Goal: Check status: Check status

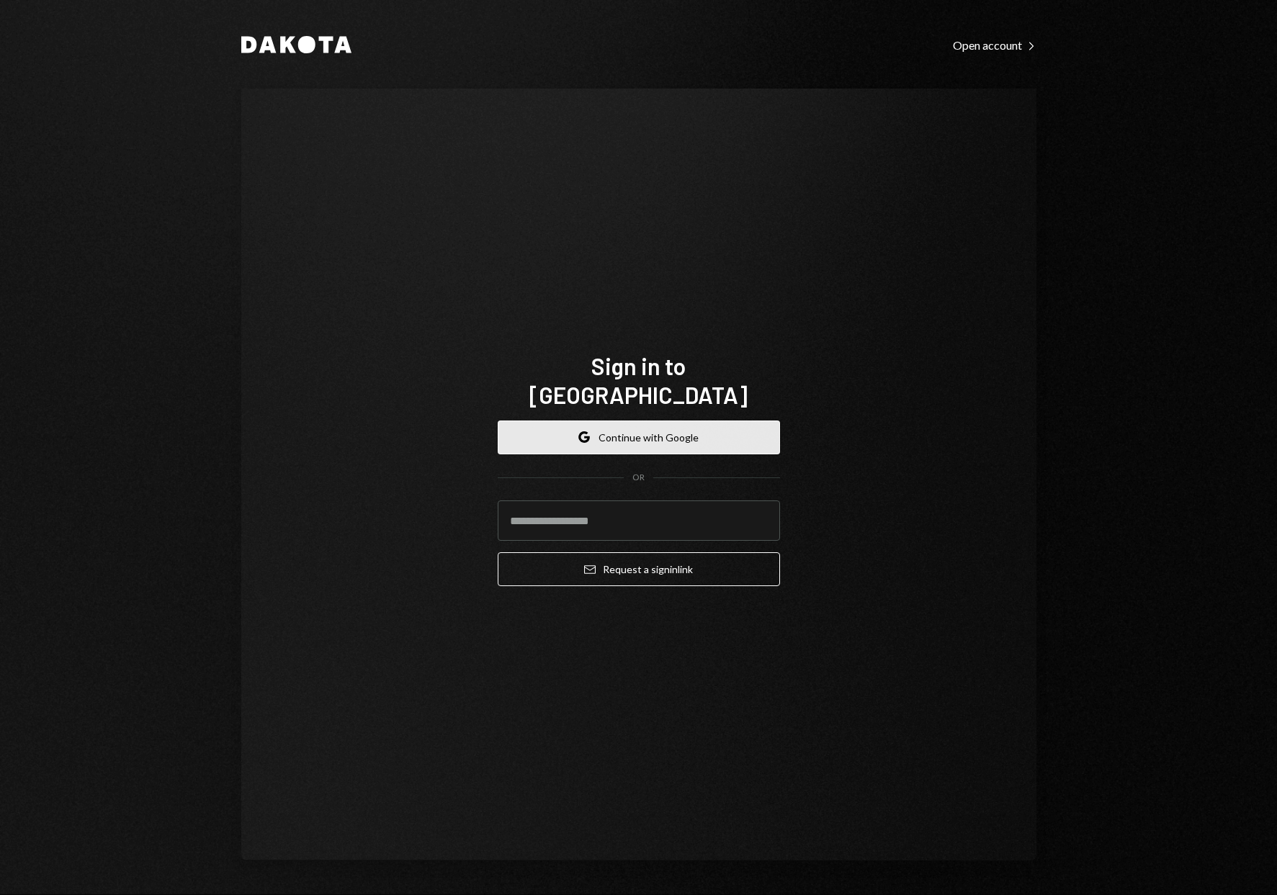
click at [680, 434] on button "Google Continue with Google" at bounding box center [639, 438] width 282 height 34
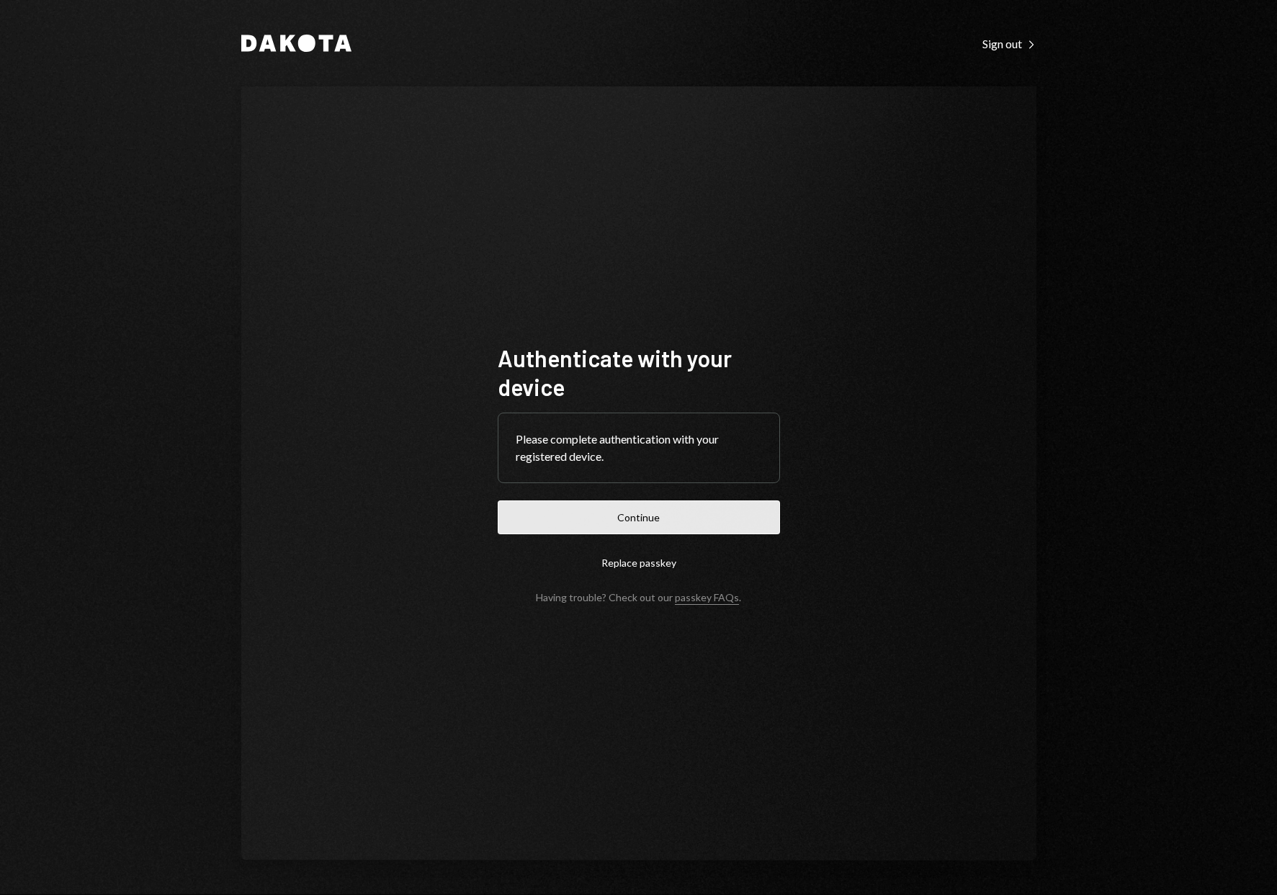
click at [674, 520] on button "Continue" at bounding box center [639, 518] width 282 height 34
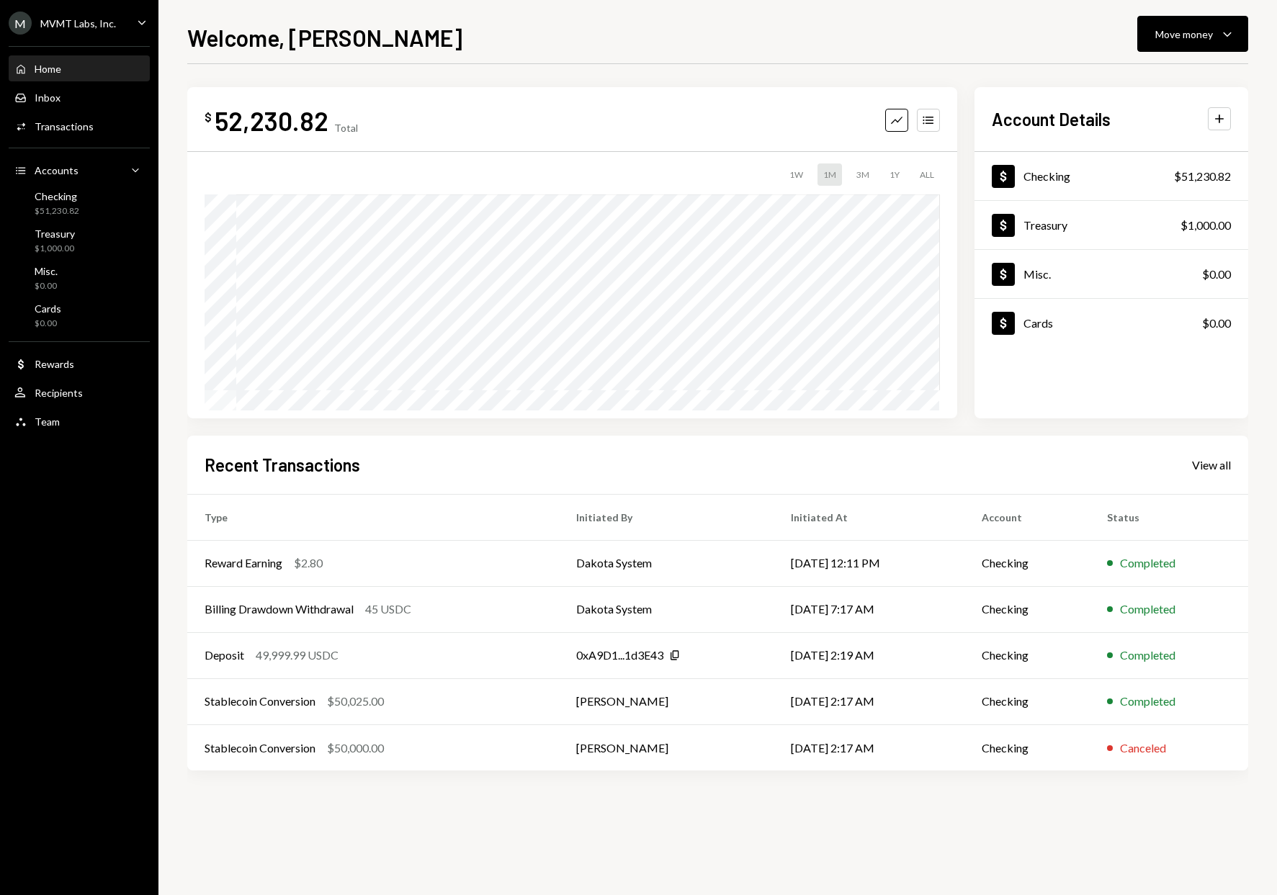
click at [45, 69] on div "Home" at bounding box center [48, 69] width 27 height 12
click at [57, 127] on div "Transactions" at bounding box center [64, 126] width 59 height 12
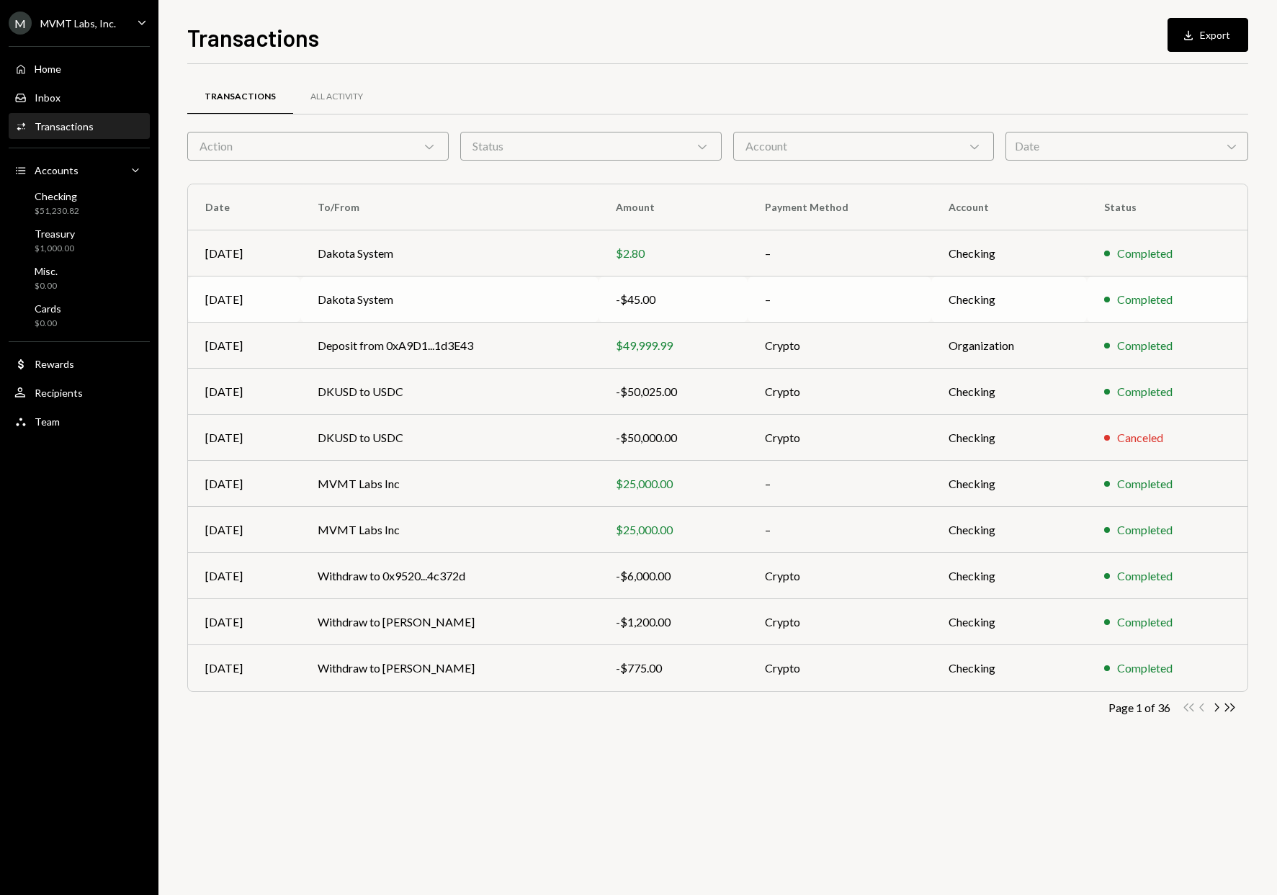
click at [907, 285] on td "–" at bounding box center [840, 300] width 184 height 46
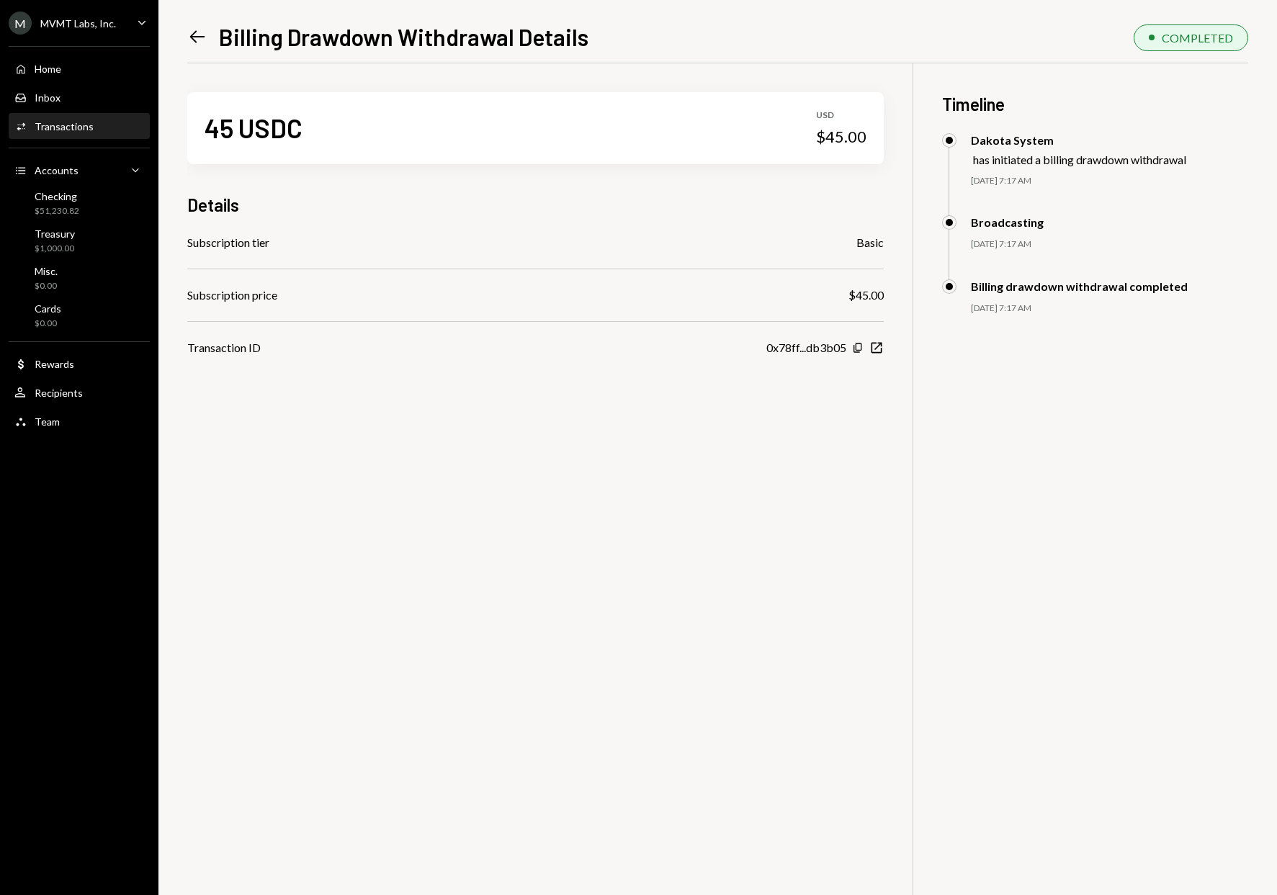
click at [191, 34] on icon "Left Arrow" at bounding box center [197, 37] width 20 height 20
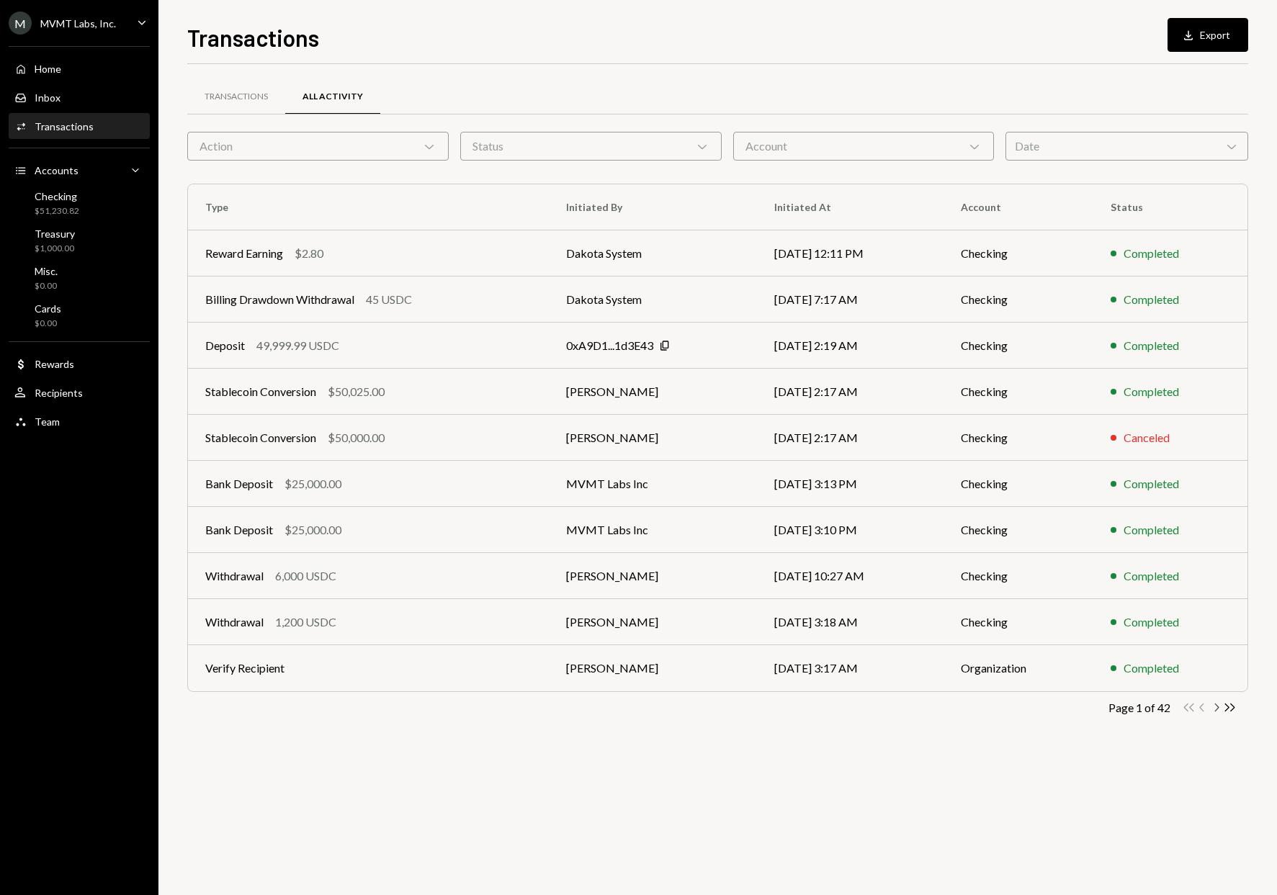
click at [1219, 707] on icon "Chevron Right" at bounding box center [1216, 708] width 14 height 14
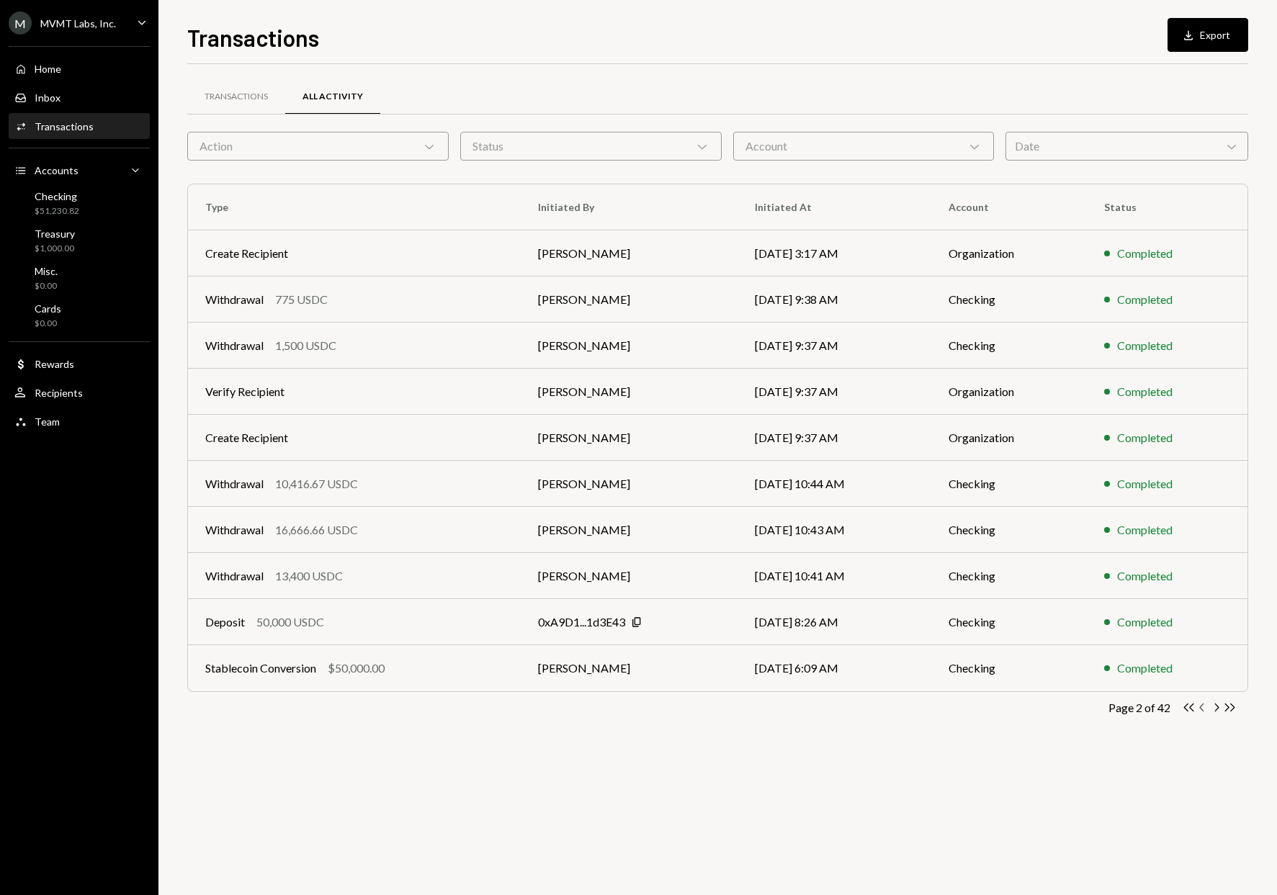
click at [1202, 705] on icon "Chevron Left" at bounding box center [1203, 708] width 14 height 14
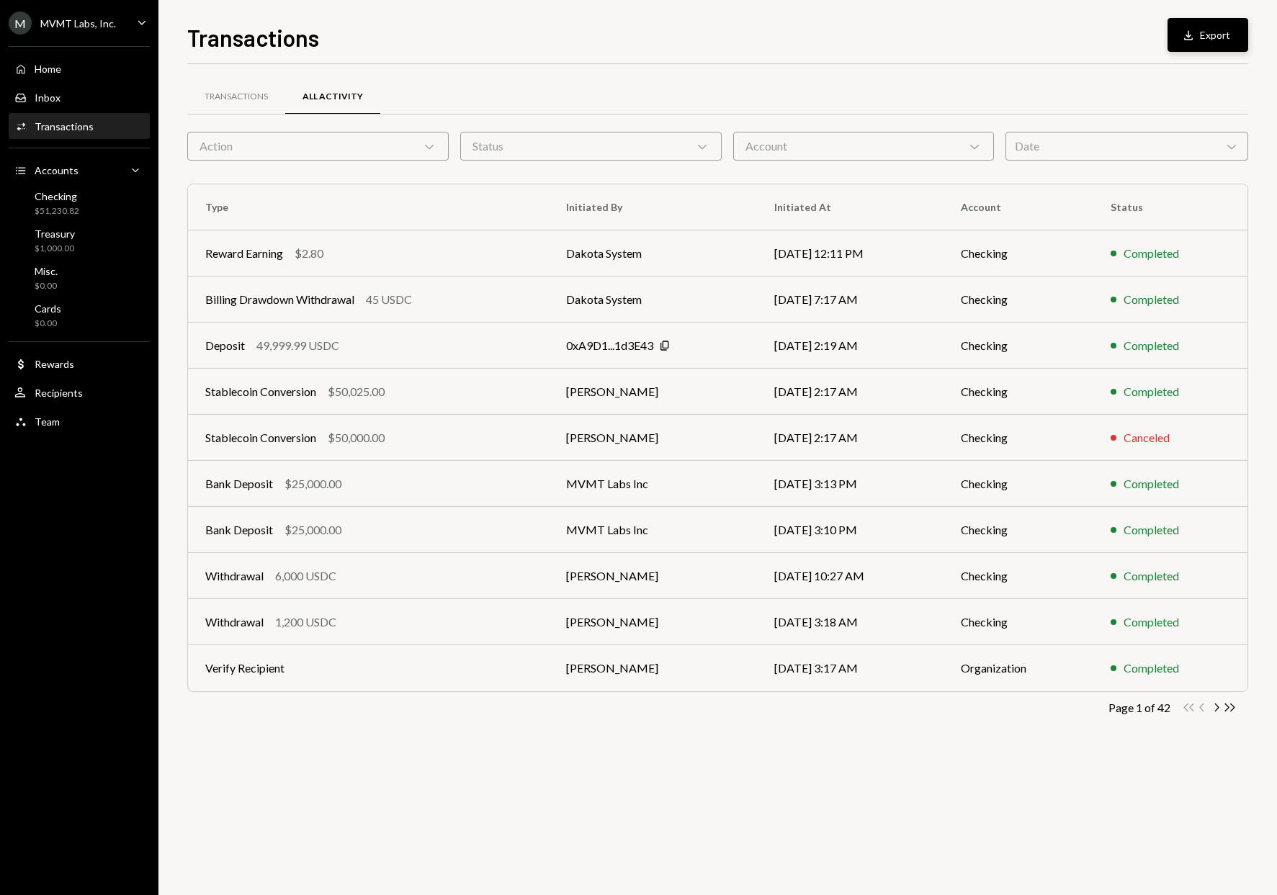
click at [1207, 31] on button "Download Export" at bounding box center [1208, 35] width 81 height 34
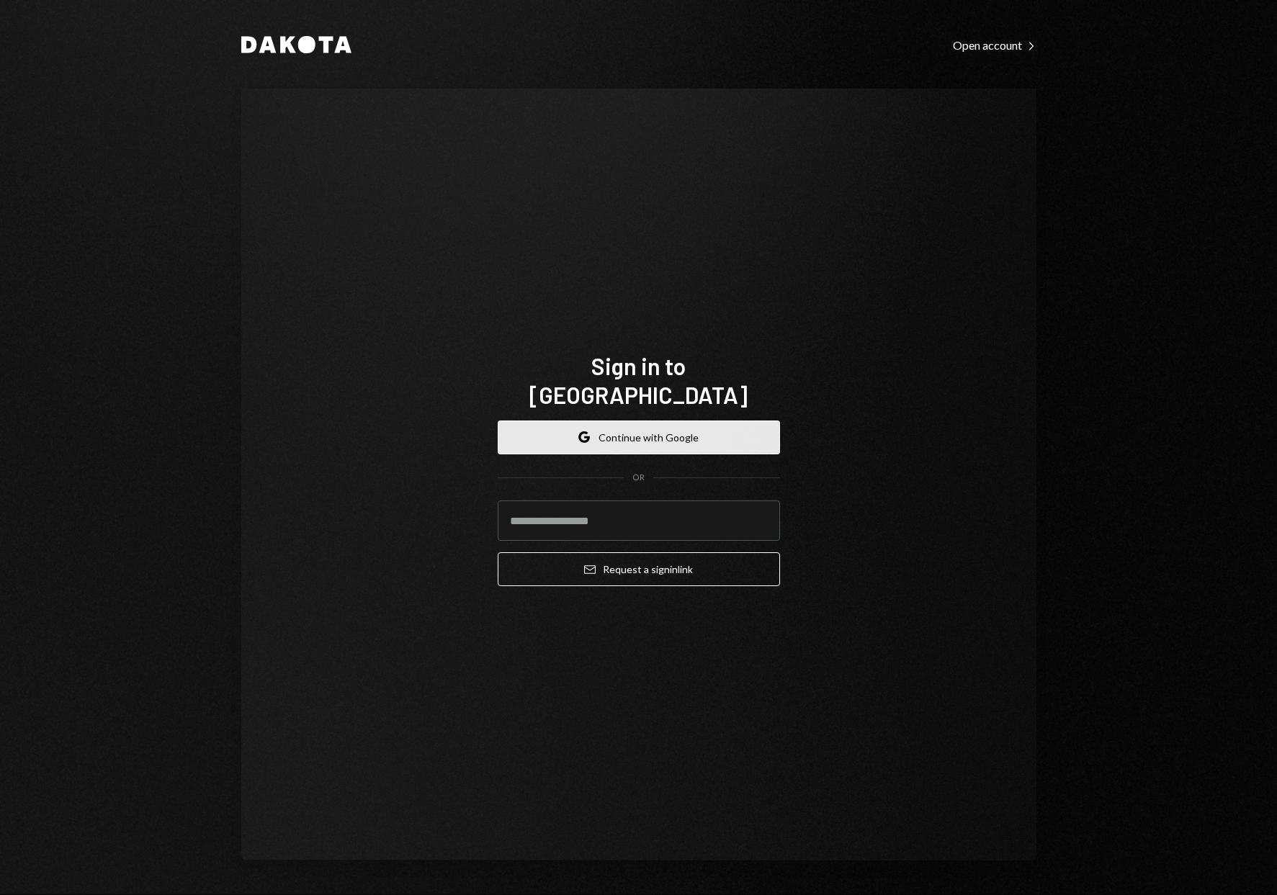
click at [579, 421] on button "Google Continue with Google" at bounding box center [639, 438] width 282 height 34
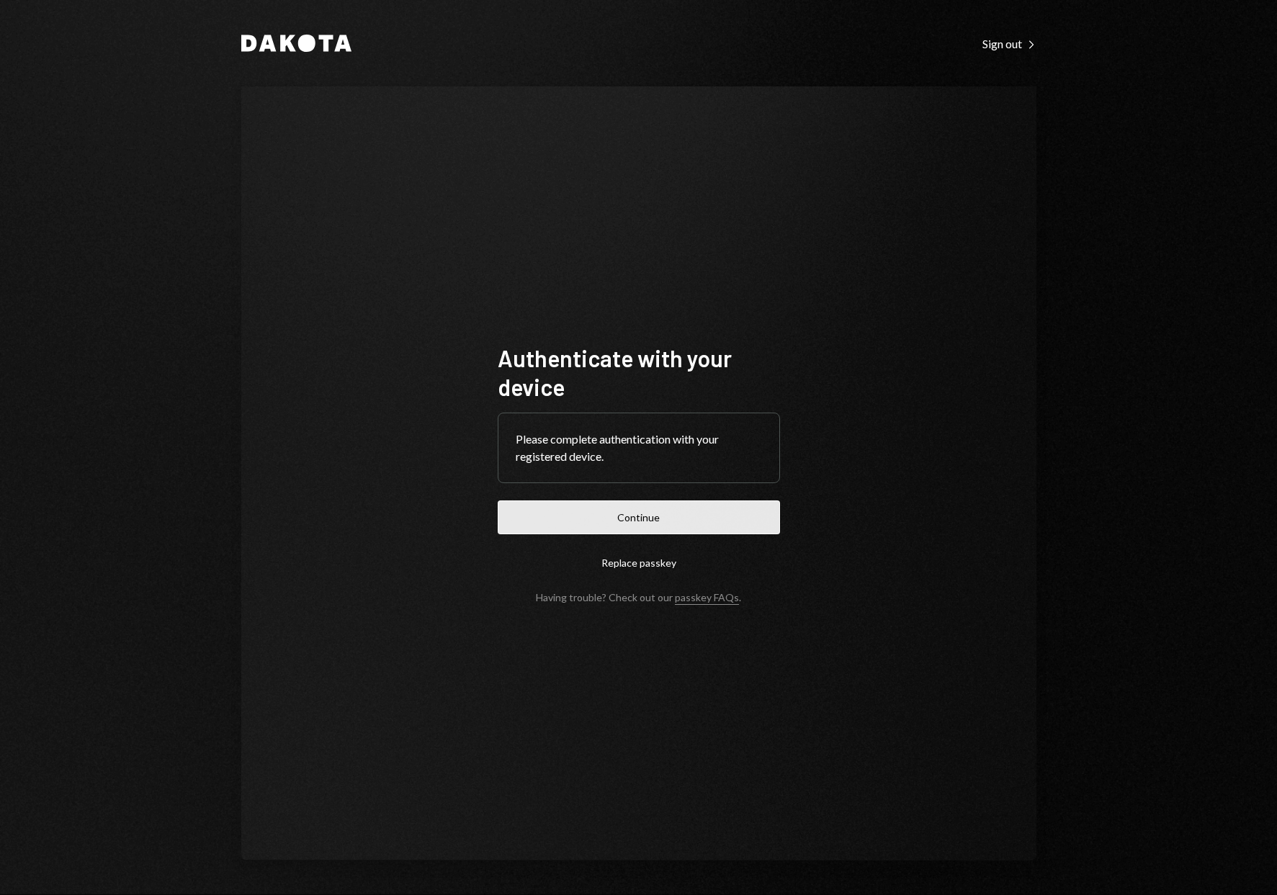
click at [654, 532] on button "Continue" at bounding box center [639, 518] width 282 height 34
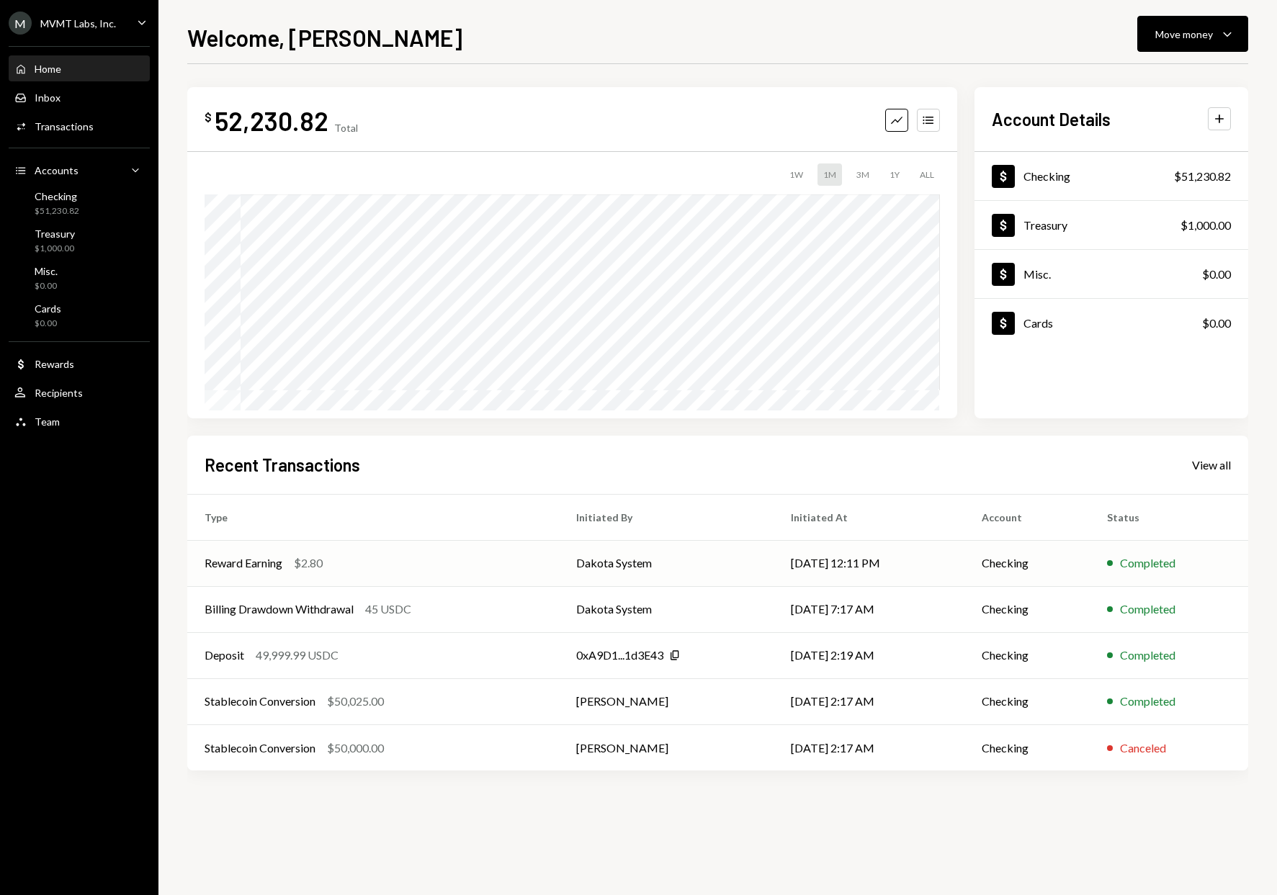
click at [624, 573] on td "Dakota System" at bounding box center [666, 563] width 214 height 46
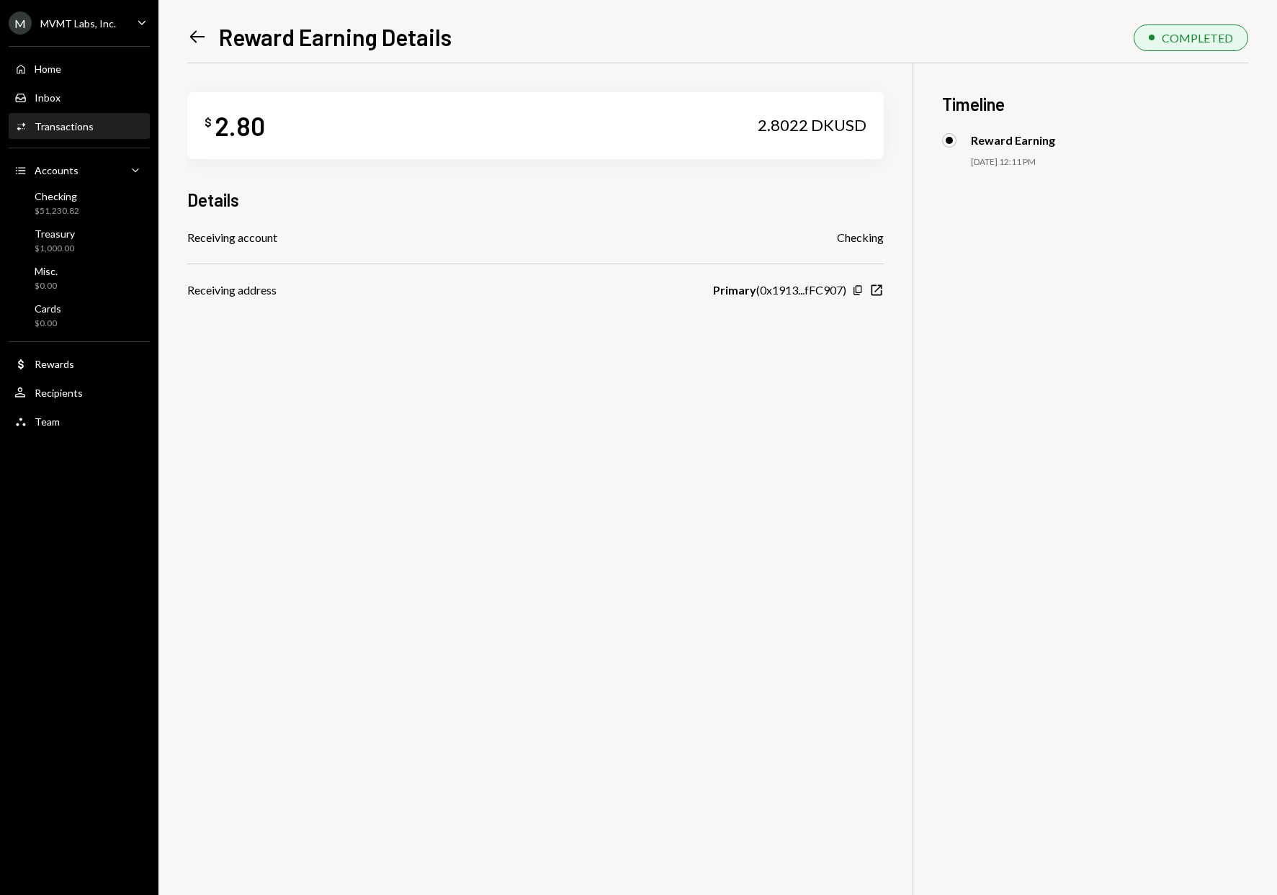
click at [192, 39] on icon at bounding box center [197, 37] width 15 height 12
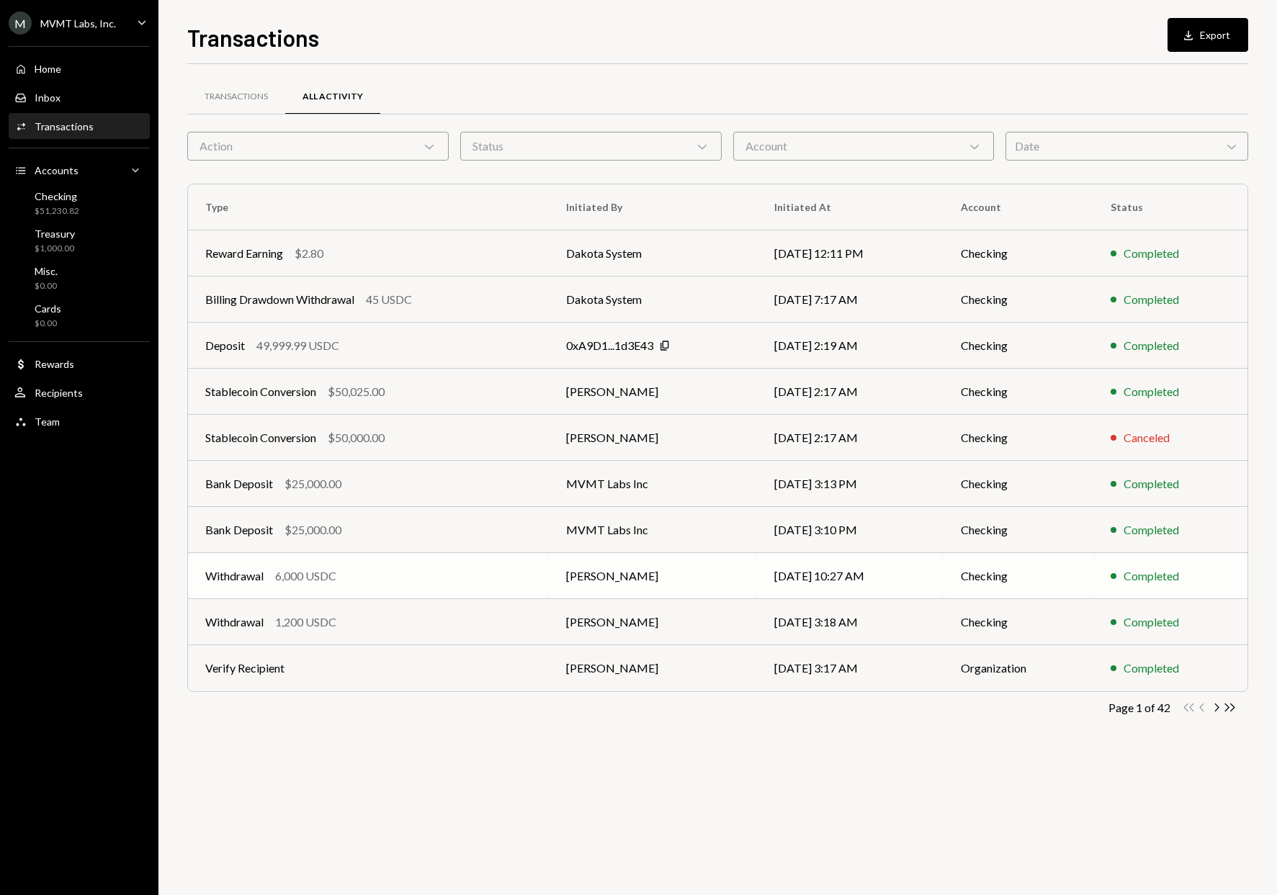
click at [382, 578] on div "Withdrawal 6,000 USDC" at bounding box center [368, 576] width 326 height 17
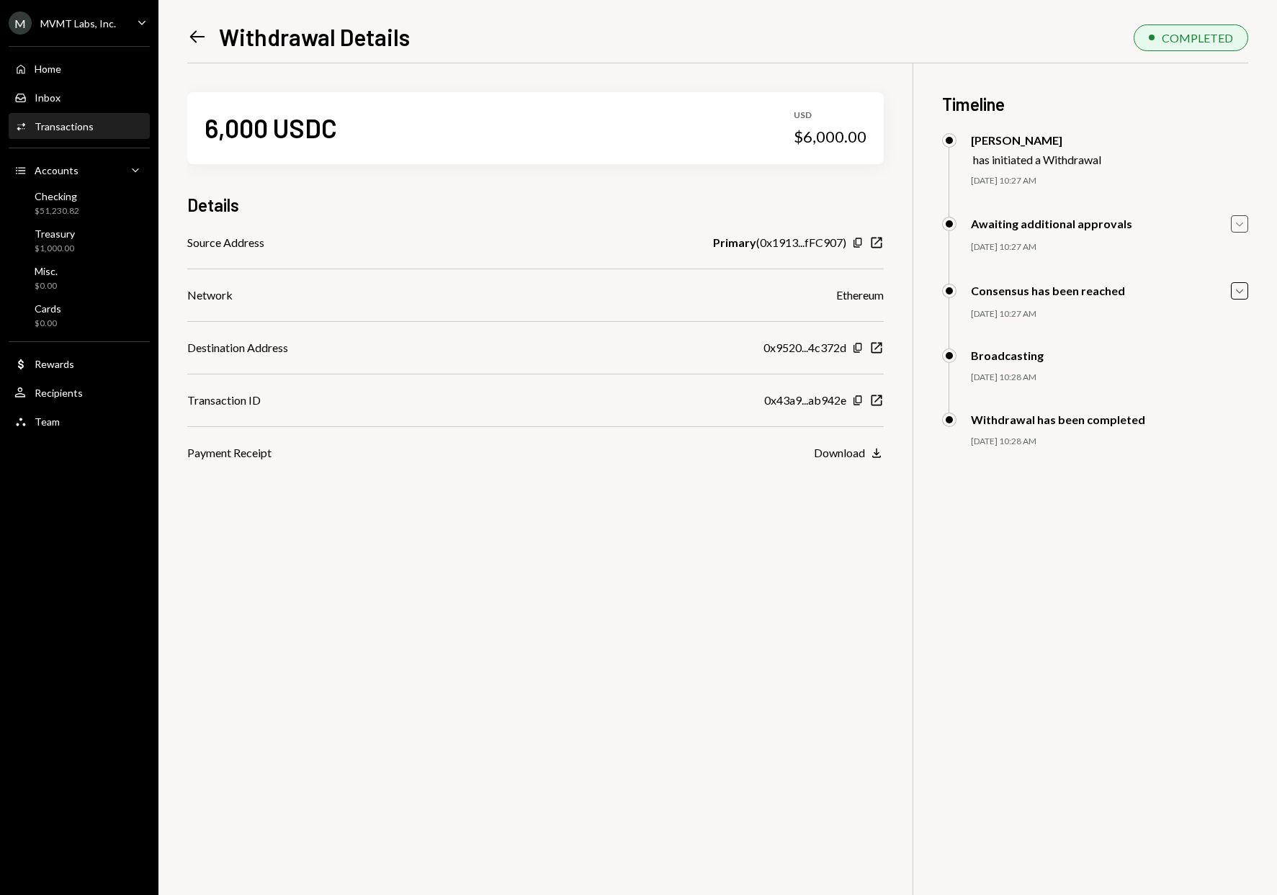
click at [1245, 228] on icon "Caret Down" at bounding box center [1240, 224] width 16 height 16
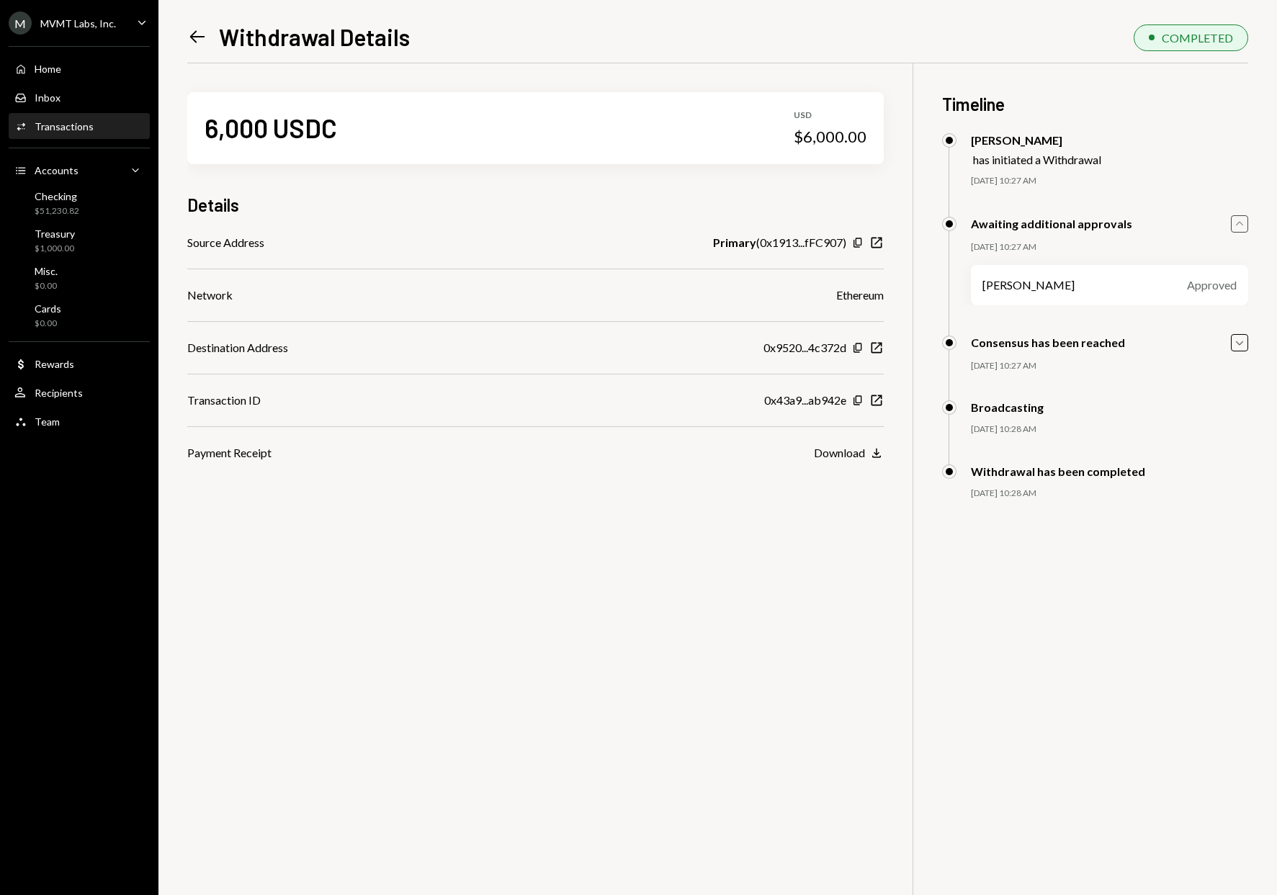
click at [1240, 333] on div "Awaiting additional approvals Caret Up 09/17/25 10:27 AM Frasher Ulaj Approved …" at bounding box center [1095, 274] width 306 height 119
click at [1242, 341] on icon "button" at bounding box center [1239, 343] width 7 height 4
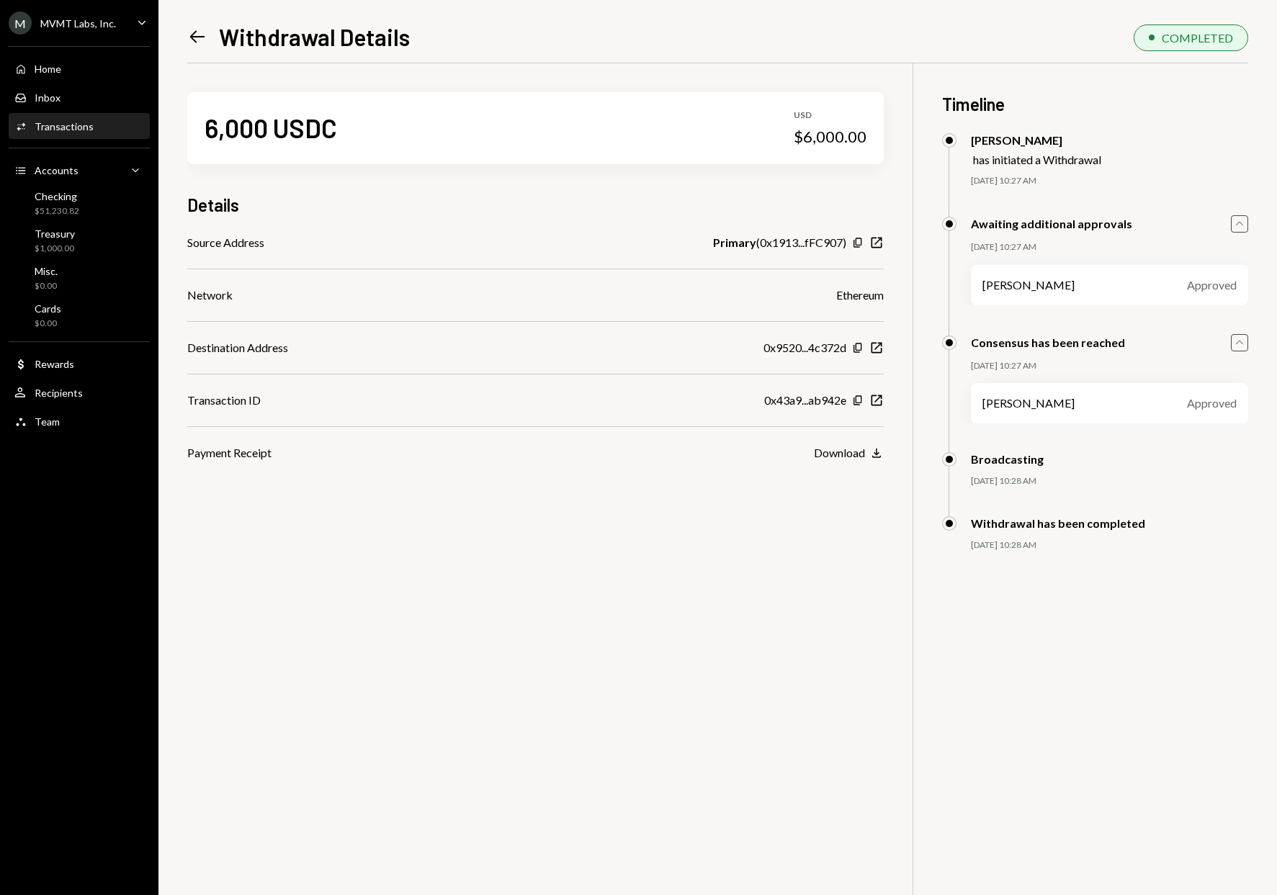
click at [199, 39] on icon "Left Arrow" at bounding box center [197, 37] width 20 height 20
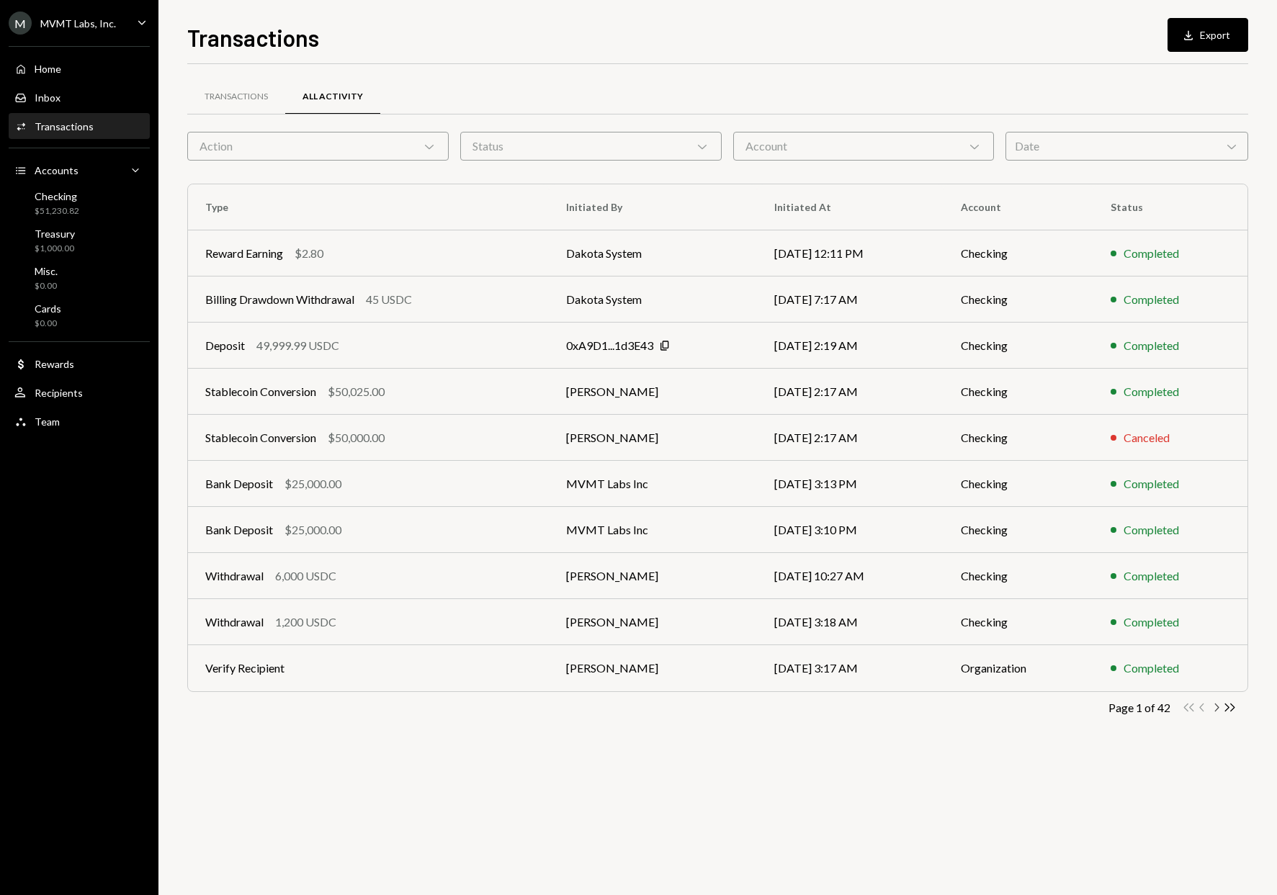
click at [1218, 708] on icon "Chevron Right" at bounding box center [1216, 708] width 14 height 14
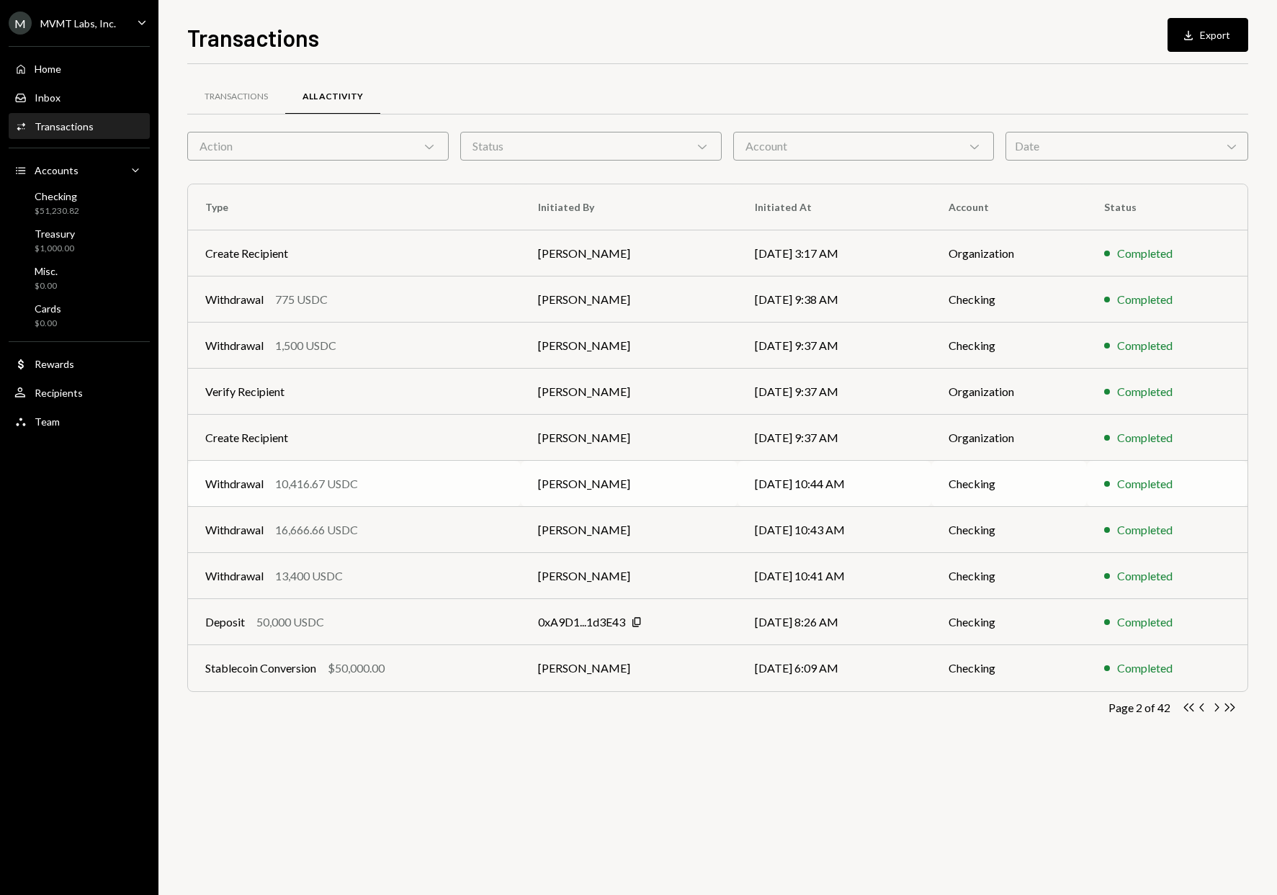
click at [408, 491] on div "Withdrawal 10,416.67 USDC" at bounding box center [354, 483] width 298 height 17
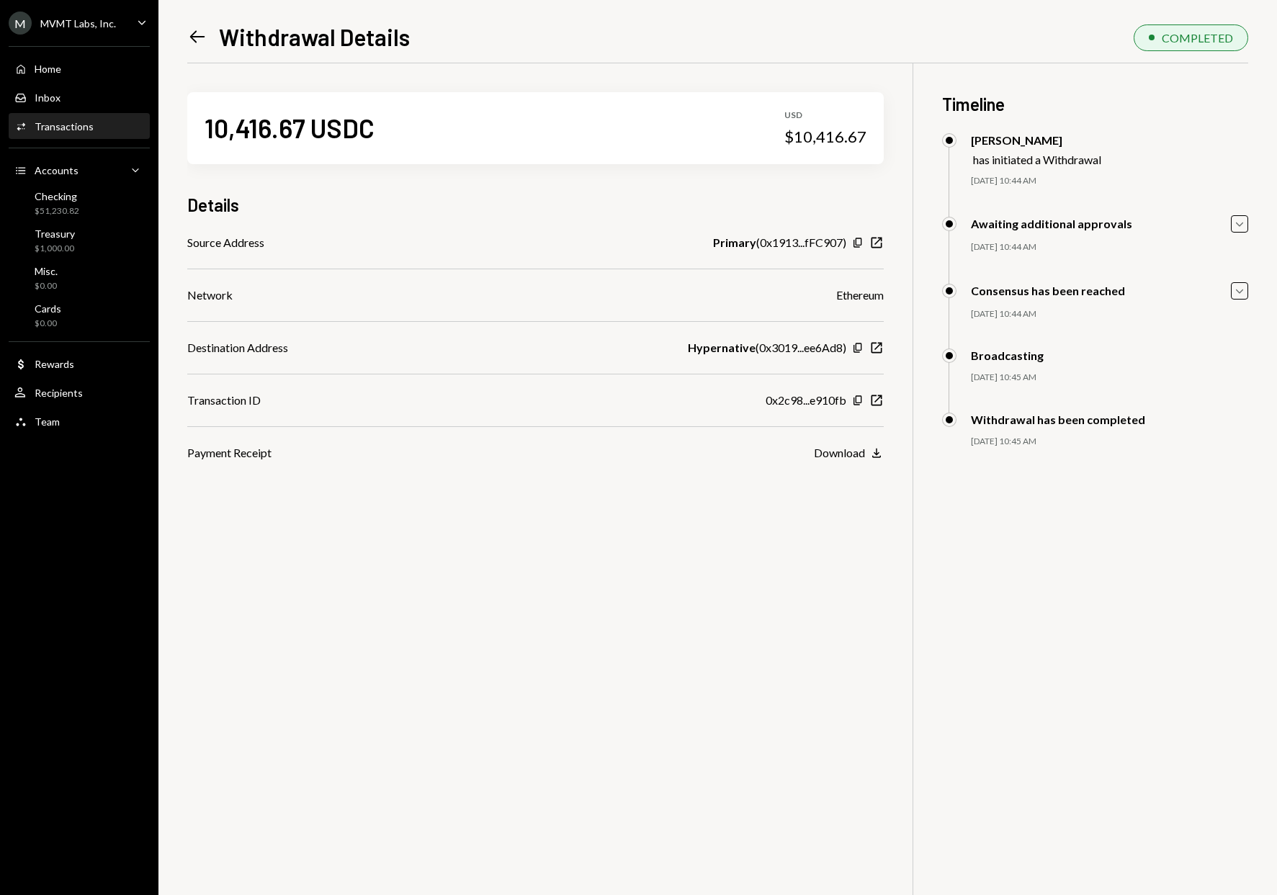
click at [205, 23] on div "Left Arrow Withdrawal Details" at bounding box center [298, 36] width 223 height 29
click at [205, 29] on icon "Left Arrow" at bounding box center [197, 37] width 20 height 20
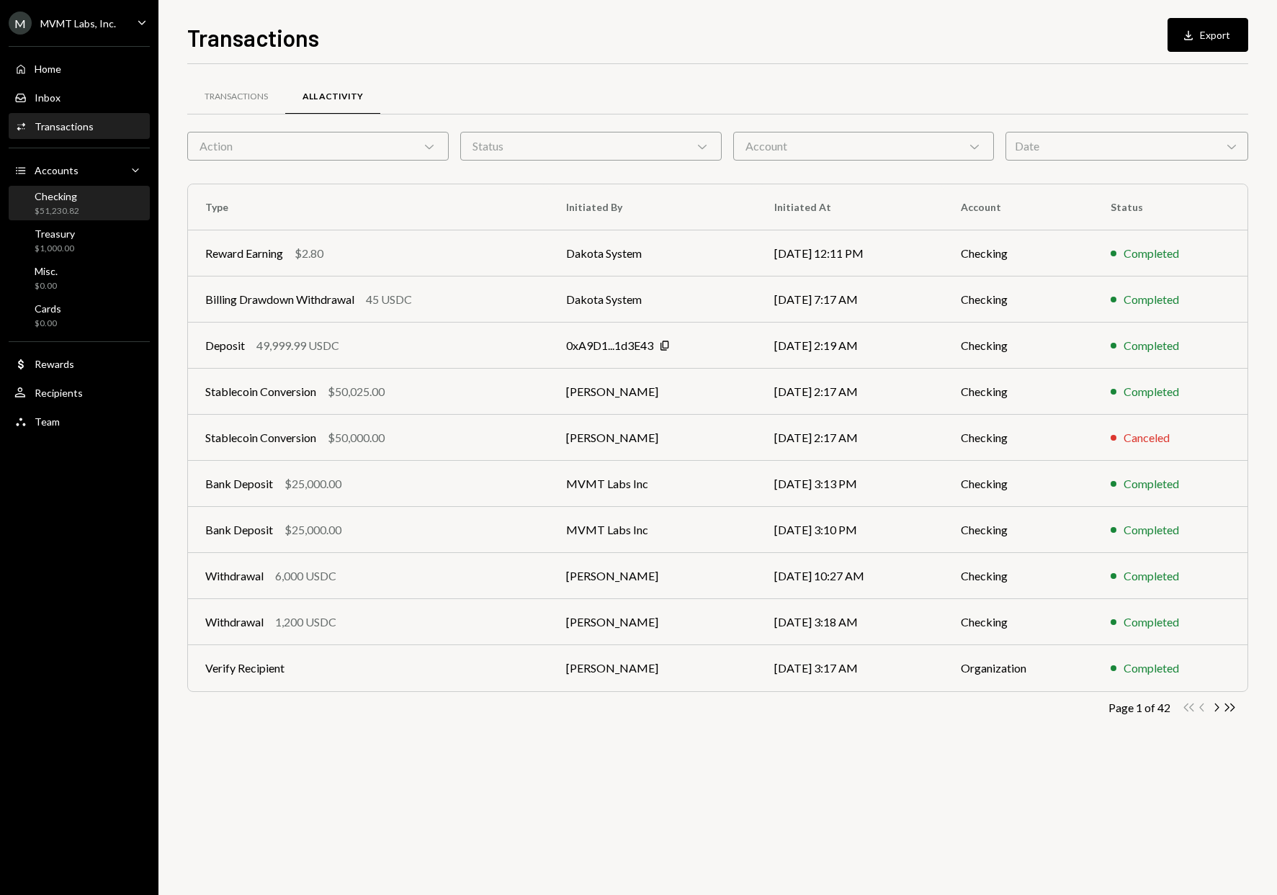
click at [73, 205] on div "$51,230.82" at bounding box center [57, 211] width 45 height 12
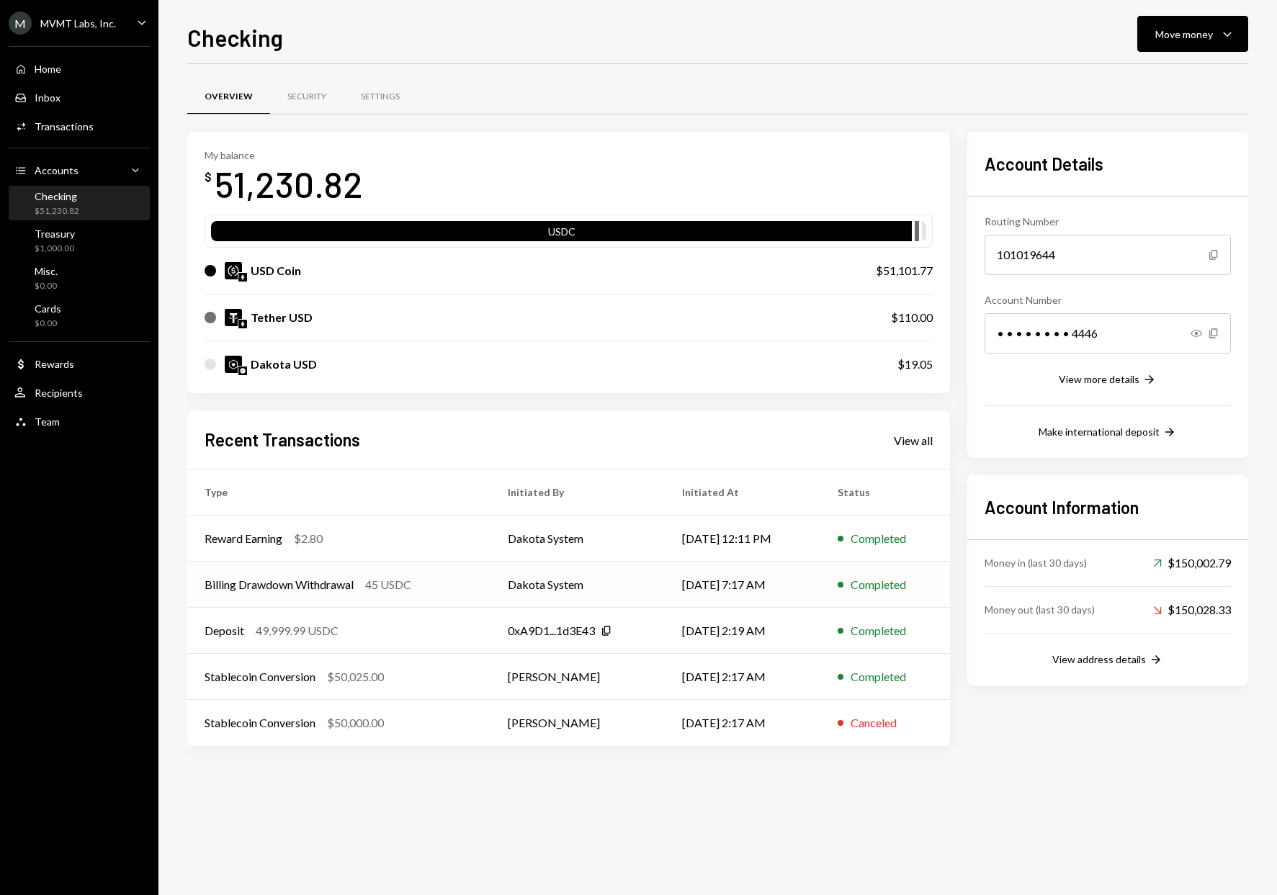
click at [455, 586] on div "Billing Drawdown Withdrawal 45 USDC" at bounding box center [339, 584] width 269 height 17
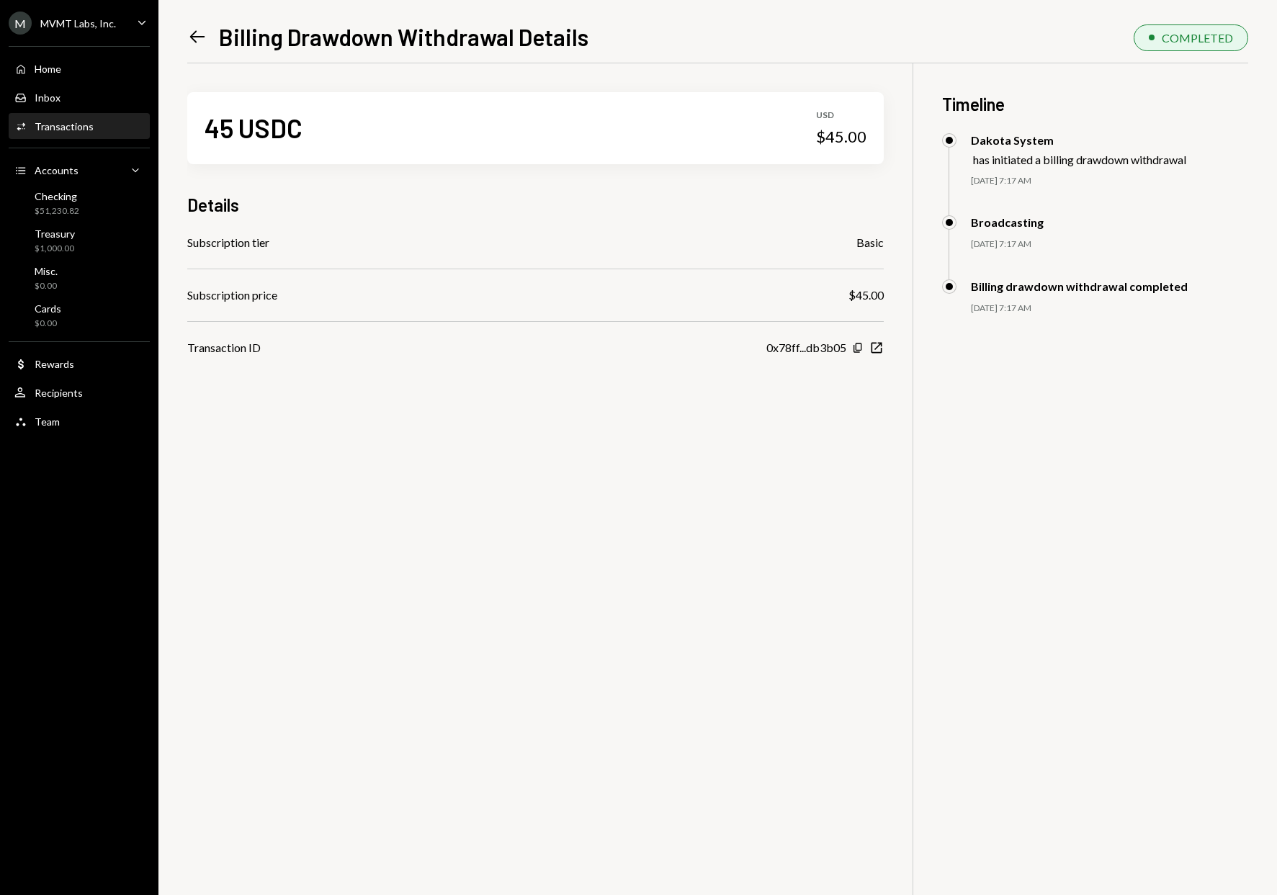
click at [197, 33] on icon "Left Arrow" at bounding box center [197, 37] width 20 height 20
